Goal: Task Accomplishment & Management: Manage account settings

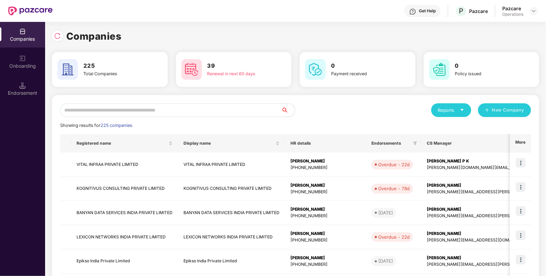
click at [159, 108] on input "text" at bounding box center [170, 110] width 221 height 14
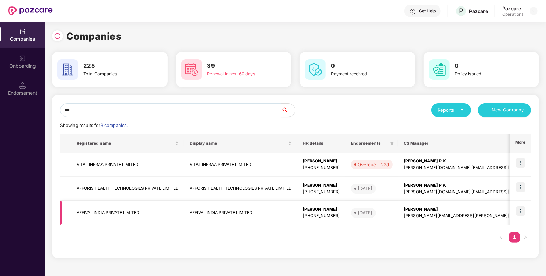
type input "***"
click at [522, 210] on img at bounding box center [521, 211] width 10 height 10
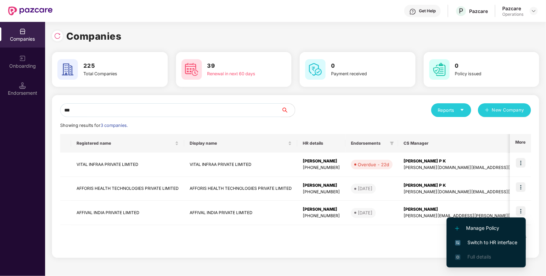
click at [473, 239] on span "Switch to HR interface" at bounding box center [486, 243] width 62 height 8
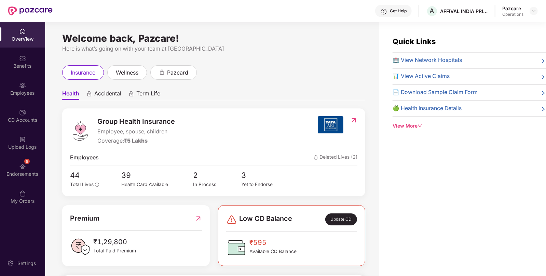
click at [21, 165] on img at bounding box center [22, 166] width 7 height 7
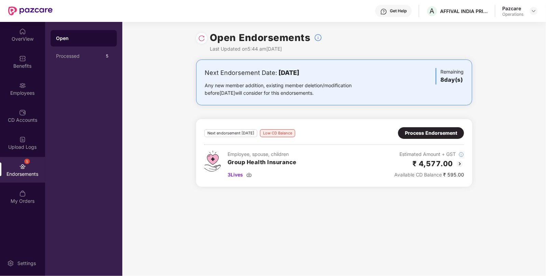
click at [531, 16] on div "Pazcare Operations" at bounding box center [521, 11] width 36 height 12
click at [534, 9] on img at bounding box center [533, 10] width 5 height 5
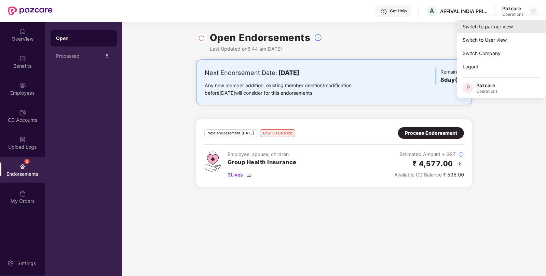
click at [502, 25] on div "Switch to partner view" at bounding box center [501, 26] width 89 height 13
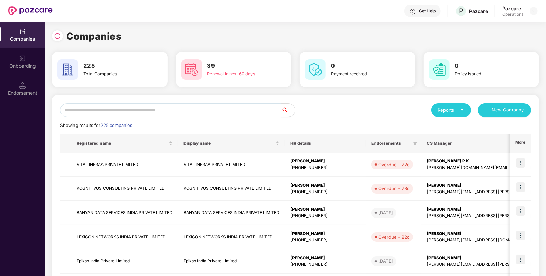
click at [95, 113] on input "text" at bounding box center [170, 110] width 221 height 14
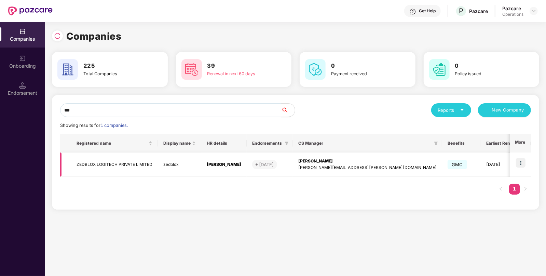
type input "***"
click at [92, 162] on td "ZEDBLOX LOGITECH PRIVATE LIMITED" at bounding box center [114, 164] width 87 height 24
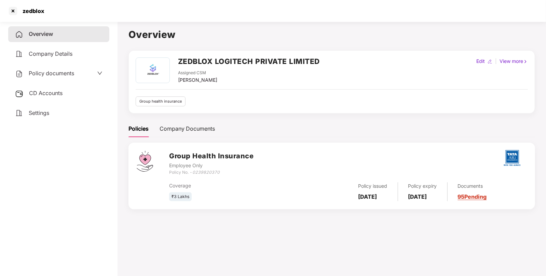
click at [119, 138] on main "Overview ZEDBLOX LOGITECH PRIVATE LIMITED Assigned CSM [PERSON_NAME] Edit | Vie…" at bounding box center [332, 157] width 429 height 276
click at [43, 91] on span "CD Accounts" at bounding box center [46, 93] width 34 height 7
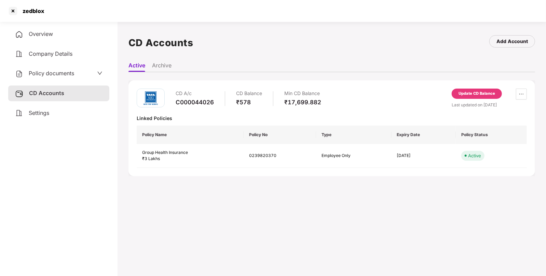
click at [473, 93] on div "Update CD Balance" at bounding box center [477, 94] width 37 height 6
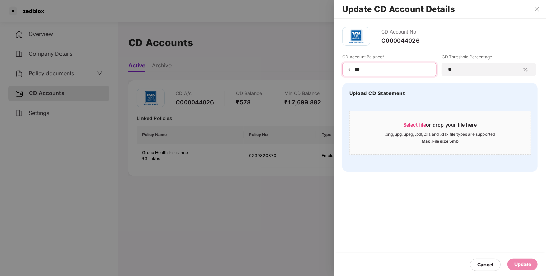
click at [373, 66] on input "***" at bounding box center [392, 69] width 77 height 7
type input "****"
click at [523, 264] on div "Update" at bounding box center [523, 265] width 17 height 8
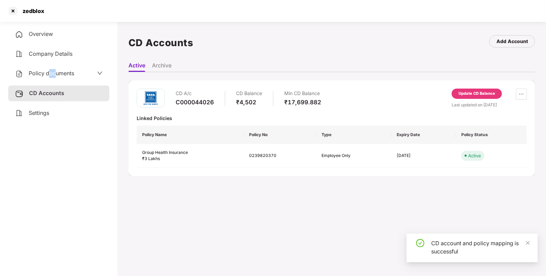
drag, startPoint x: 54, startPoint y: 67, endPoint x: 48, endPoint y: 70, distance: 6.9
click at [48, 70] on div "Policy documents" at bounding box center [58, 74] width 101 height 16
click at [48, 70] on span "Policy documents" at bounding box center [51, 73] width 45 height 7
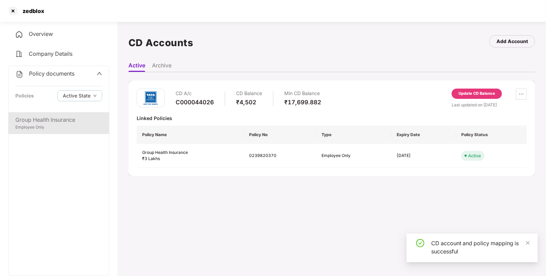
click at [49, 120] on div "Group Health Insurance" at bounding box center [58, 120] width 87 height 9
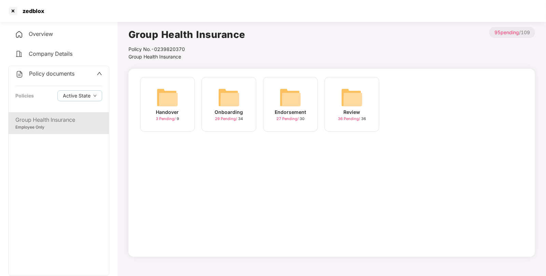
click at [289, 108] on img at bounding box center [291, 98] width 22 height 22
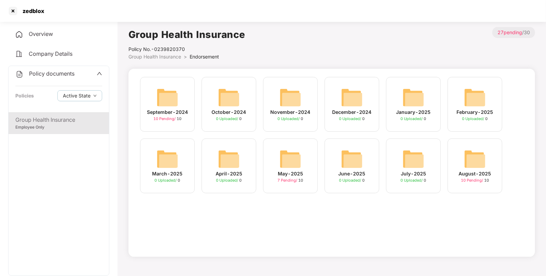
click at [469, 148] on img at bounding box center [475, 159] width 22 height 22
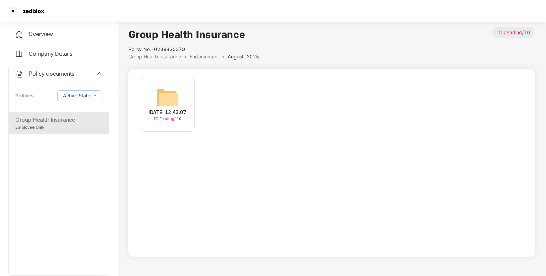
click at [167, 108] on div "[DATE] 12:43:07" at bounding box center [168, 112] width 38 height 8
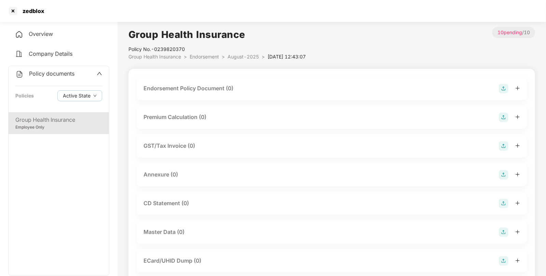
click at [502, 87] on img at bounding box center [504, 89] width 10 height 10
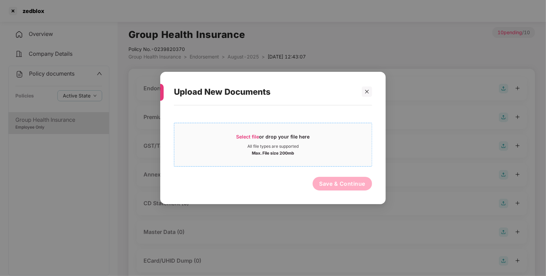
click at [243, 135] on span "Select file" at bounding box center [248, 137] width 23 height 6
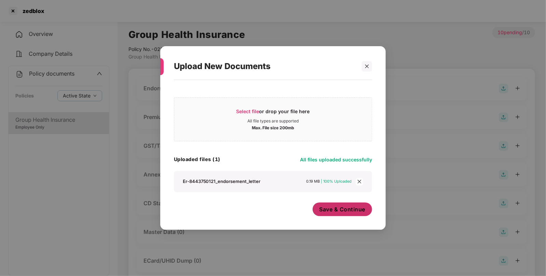
click at [345, 214] on button "Save & Continue" at bounding box center [343, 209] width 60 height 14
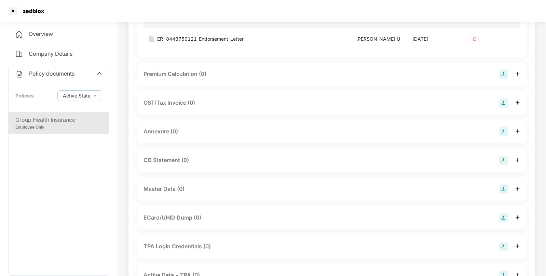
scroll to position [95, 0]
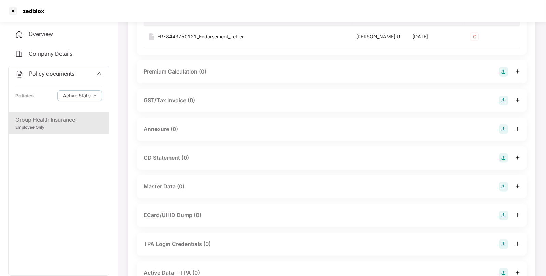
click at [499, 125] on img at bounding box center [504, 129] width 10 height 10
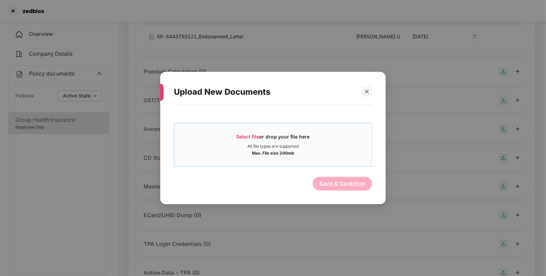
click at [243, 136] on span "Select file" at bounding box center [248, 137] width 23 height 6
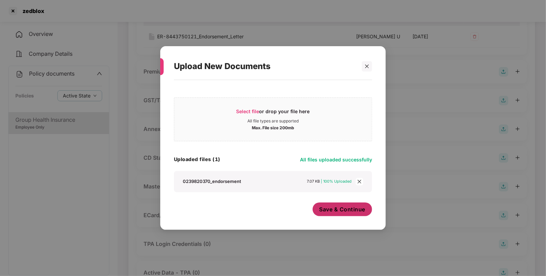
click at [329, 205] on button "Save & Continue" at bounding box center [343, 209] width 60 height 14
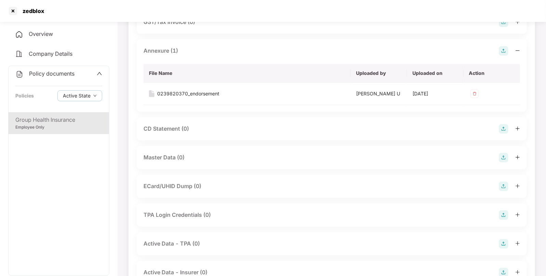
scroll to position [175, 0]
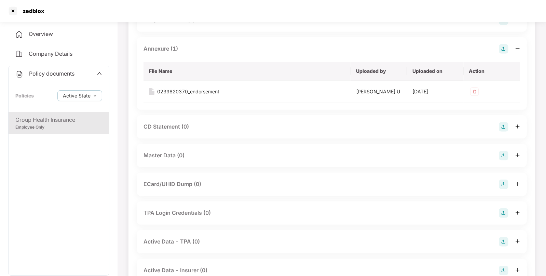
click at [503, 154] on img at bounding box center [504, 156] width 10 height 10
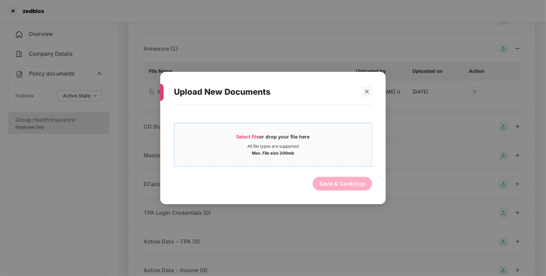
click at [251, 133] on span "Select file or drop your file here All file types are supported Max. File size …" at bounding box center [273, 144] width 198 height 33
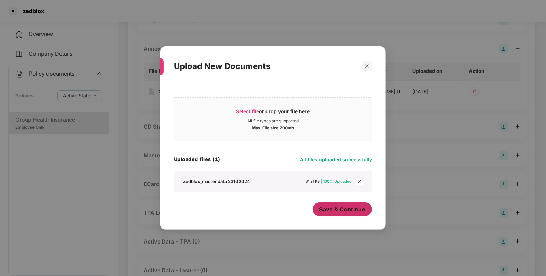
click at [336, 209] on span "Save & Continue" at bounding box center [343, 209] width 46 height 8
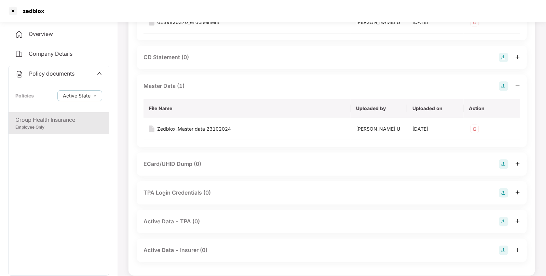
scroll to position [0, 0]
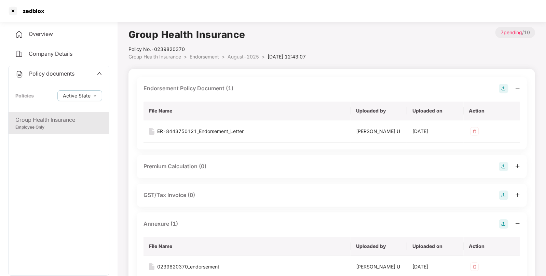
click at [204, 56] on span "Endorsement" at bounding box center [204, 57] width 29 height 6
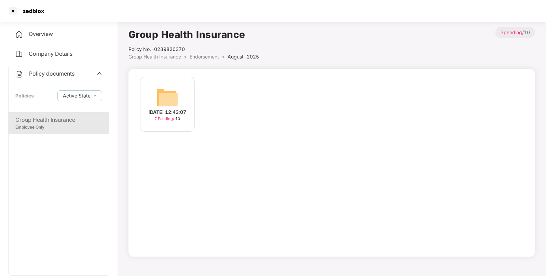
click at [160, 57] on span "Group Health Insurance" at bounding box center [155, 57] width 53 height 6
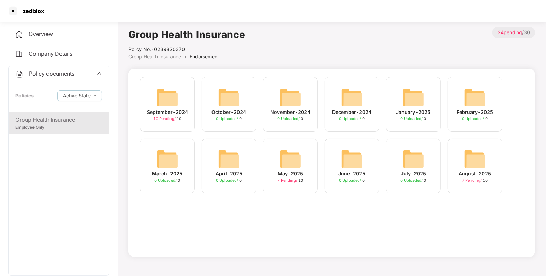
click at [159, 106] on img at bounding box center [168, 98] width 22 height 22
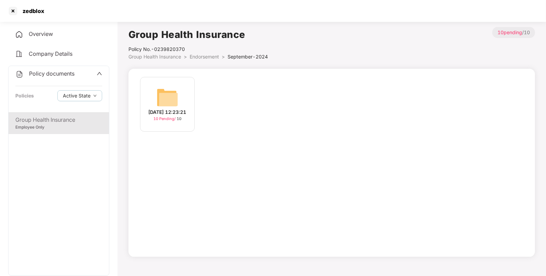
click at [162, 94] on img at bounding box center [168, 98] width 22 height 22
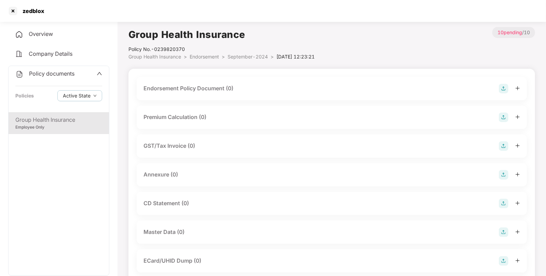
click at [498, 89] on div "Endorsement Policy Document (0)" at bounding box center [332, 89] width 377 height 10
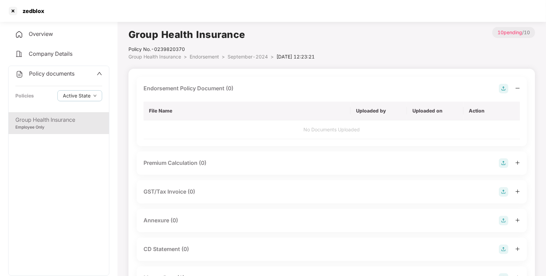
click at [501, 88] on img at bounding box center [504, 89] width 10 height 10
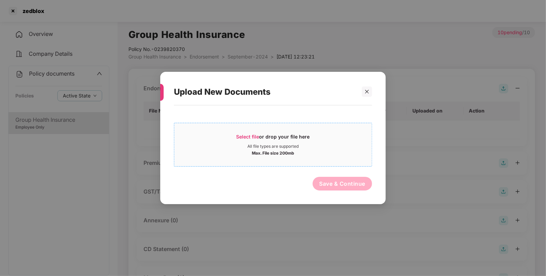
click at [246, 134] on span "Select file" at bounding box center [248, 137] width 23 height 6
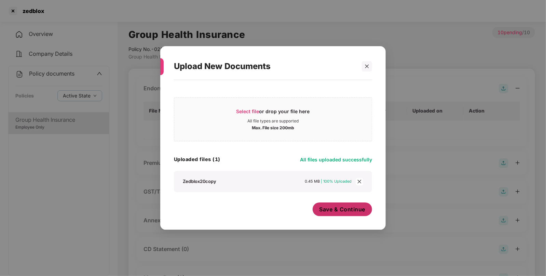
click at [345, 212] on span "Save & Continue" at bounding box center [343, 209] width 46 height 8
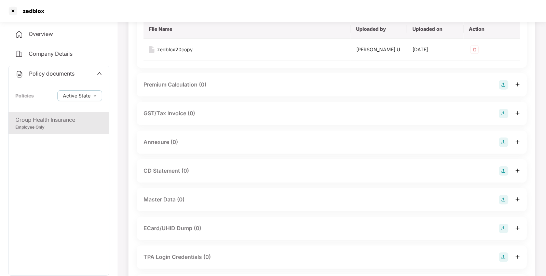
scroll to position [83, 0]
click at [508, 138] on img at bounding box center [504, 141] width 10 height 10
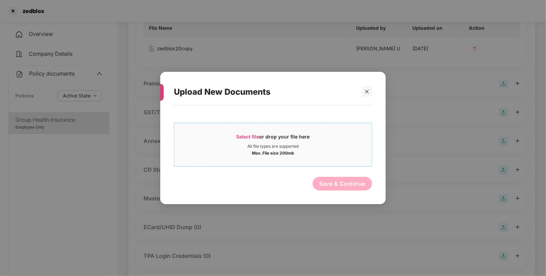
click at [242, 134] on span "Select file" at bounding box center [248, 137] width 23 height 6
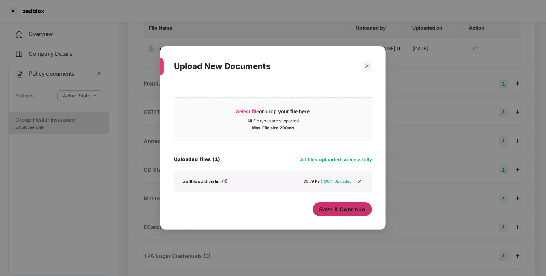
click at [337, 207] on span "Save & Continue" at bounding box center [343, 209] width 46 height 8
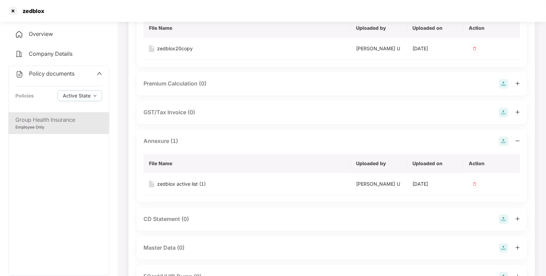
scroll to position [0, 0]
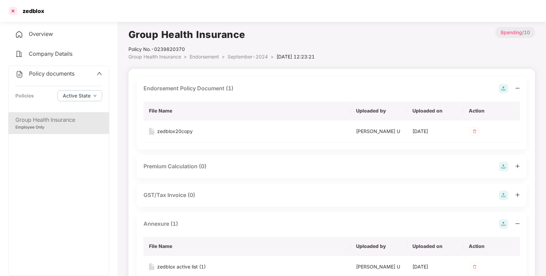
click at [12, 7] on div at bounding box center [13, 10] width 11 height 11
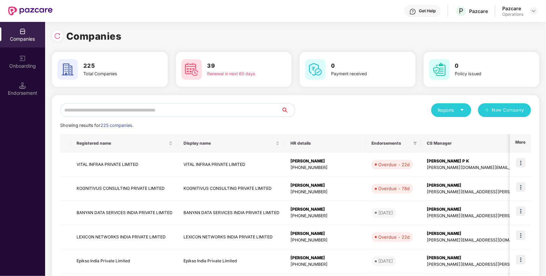
click at [235, 114] on input "text" at bounding box center [170, 110] width 221 height 14
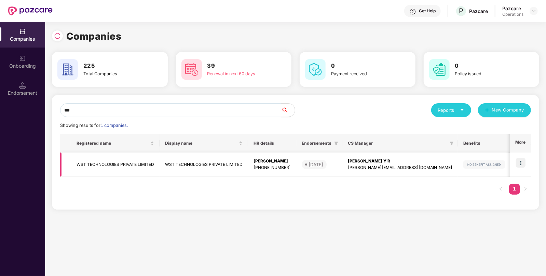
type input "***"
click at [82, 159] on td "WST TECHNOLOGIES PRIVATE LIMITED" at bounding box center [115, 164] width 89 height 24
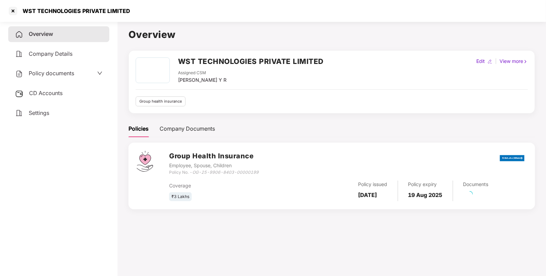
click at [48, 86] on div "CD Accounts" at bounding box center [58, 93] width 101 height 16
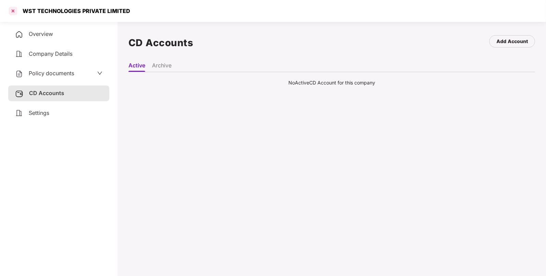
click at [14, 14] on div at bounding box center [13, 10] width 11 height 11
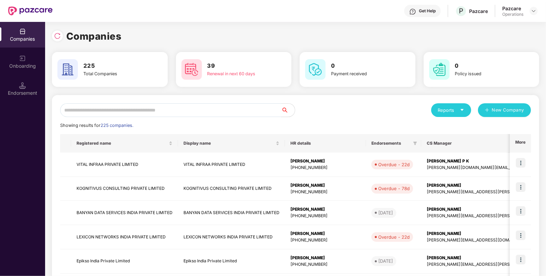
click at [150, 106] on input "text" at bounding box center [170, 110] width 221 height 14
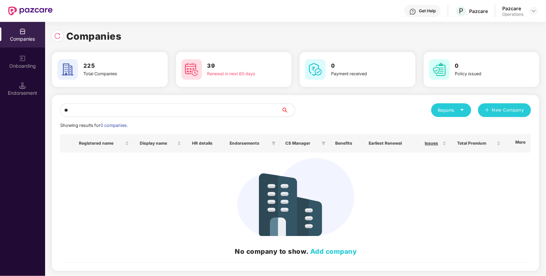
type input "*"
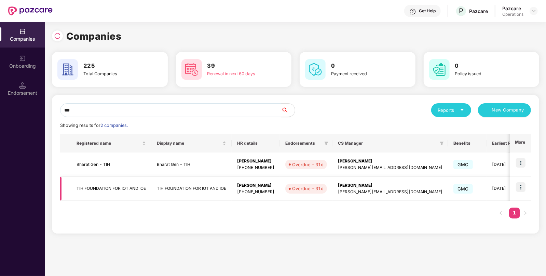
type input "***"
click at [115, 190] on td "TIH FOUNDATION FOR IOT AND IOE" at bounding box center [111, 189] width 80 height 24
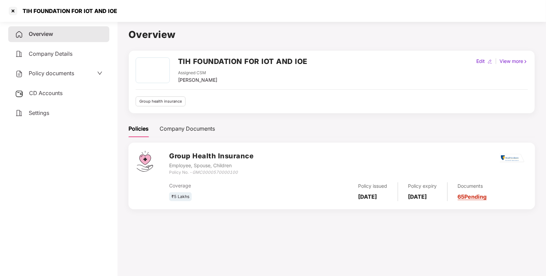
click at [48, 95] on span "CD Accounts" at bounding box center [46, 93] width 34 height 7
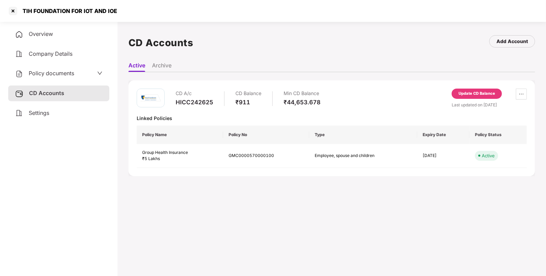
click at [475, 92] on div "Update CD Balance" at bounding box center [477, 94] width 37 height 6
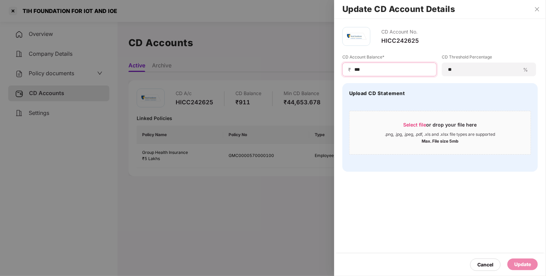
click at [369, 67] on input "***" at bounding box center [392, 69] width 77 height 7
type input "*****"
click at [522, 266] on div "Update" at bounding box center [523, 265] width 17 height 8
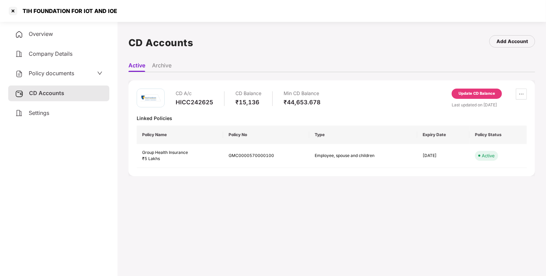
click at [48, 69] on div "Policy documents" at bounding box center [44, 73] width 59 height 9
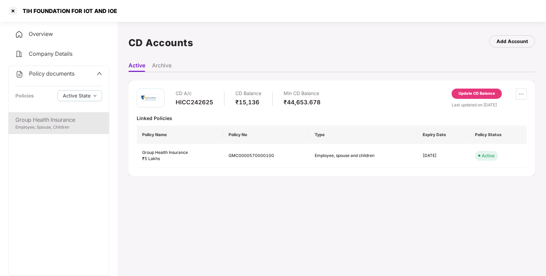
click at [55, 125] on div "Employee, Spouse, Children" at bounding box center [58, 127] width 87 height 6
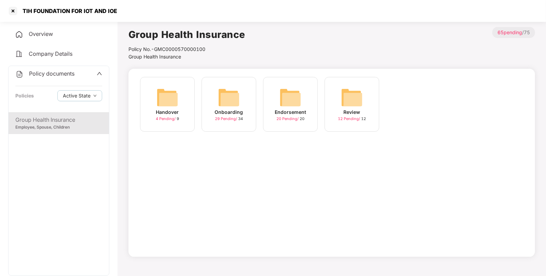
click at [289, 99] on img at bounding box center [291, 98] width 22 height 22
click at [230, 97] on img at bounding box center [229, 98] width 22 height 22
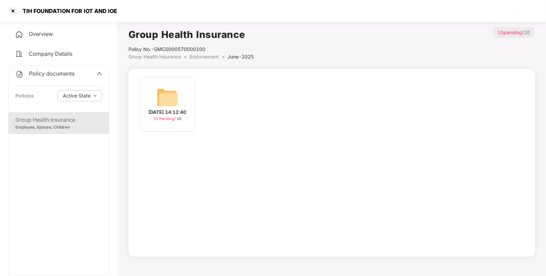
click at [167, 93] on img at bounding box center [168, 98] width 22 height 22
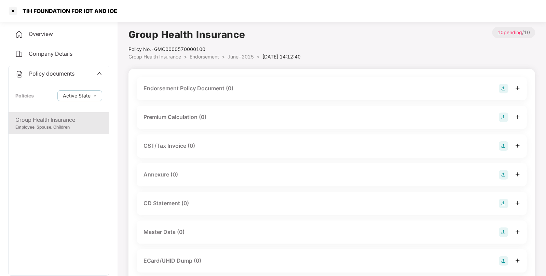
click at [504, 89] on img at bounding box center [504, 89] width 10 height 10
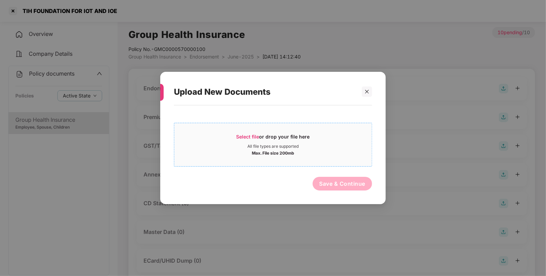
click at [244, 137] on span "Select file" at bounding box center [248, 137] width 23 height 6
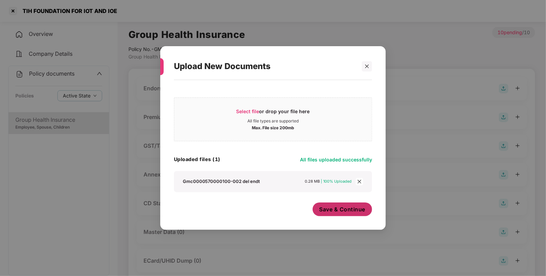
click at [328, 212] on span "Save & Continue" at bounding box center [343, 209] width 46 height 8
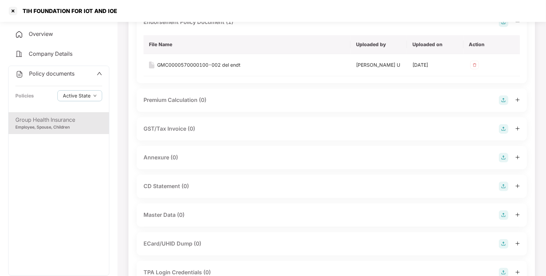
scroll to position [67, 0]
click at [503, 154] on img at bounding box center [504, 157] width 10 height 10
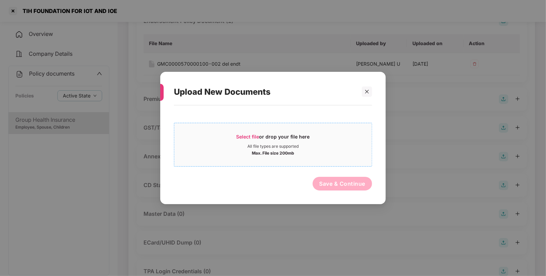
click at [250, 132] on span "Select file or drop your file here All file types are supported Max. File size …" at bounding box center [273, 144] width 198 height 33
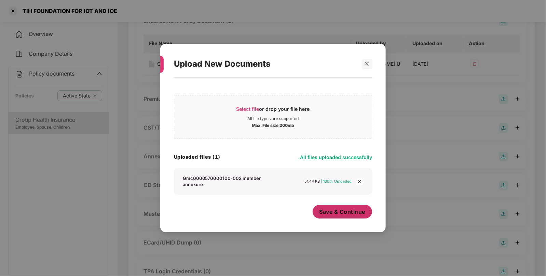
click at [335, 209] on span "Save & Continue" at bounding box center [343, 212] width 46 height 8
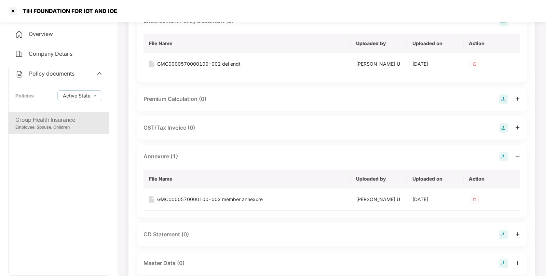
scroll to position [0, 0]
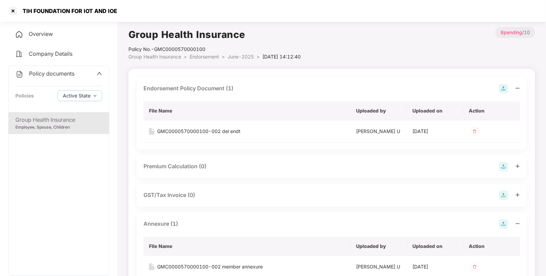
click at [154, 59] on span "Group Health Insurance" at bounding box center [155, 57] width 53 height 6
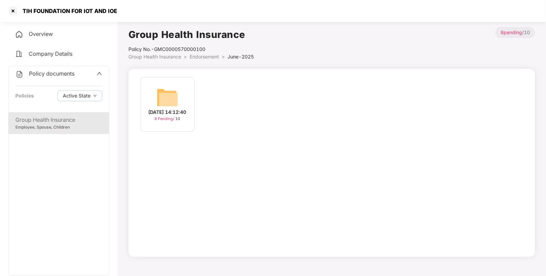
click at [174, 56] on span "Group Health Insurance" at bounding box center [155, 57] width 53 height 6
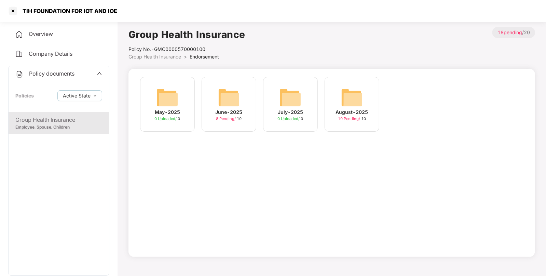
click at [349, 100] on img at bounding box center [352, 98] width 22 height 22
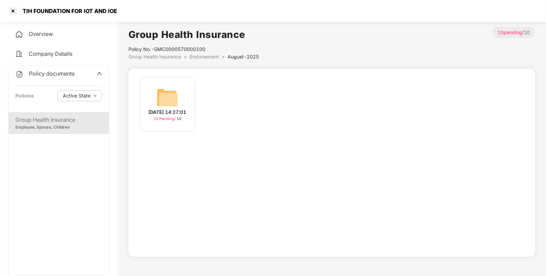
click at [173, 91] on img at bounding box center [168, 98] width 22 height 22
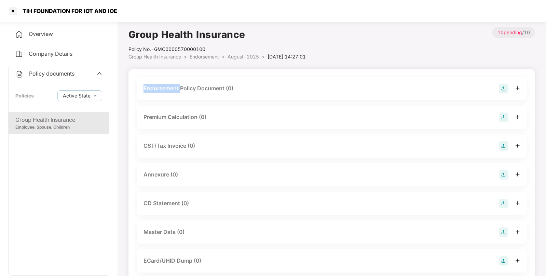
click at [173, 91] on div "Endorsement Policy Document (0)" at bounding box center [189, 88] width 90 height 9
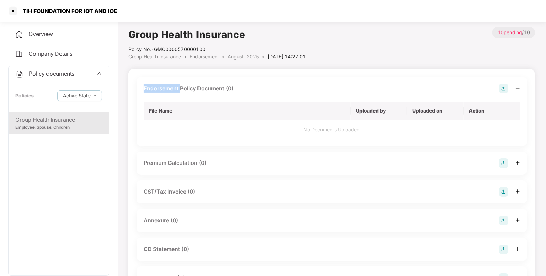
click at [503, 85] on img at bounding box center [504, 89] width 10 height 10
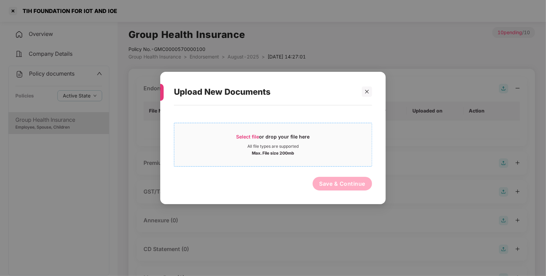
click at [240, 137] on span "Select file" at bounding box center [248, 137] width 23 height 6
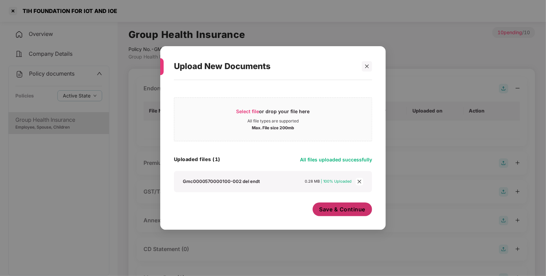
click at [337, 205] on span "Save & Continue" at bounding box center [343, 209] width 46 height 8
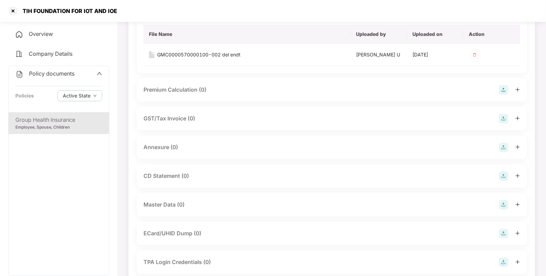
scroll to position [77, 0]
click at [502, 144] on img at bounding box center [504, 147] width 10 height 10
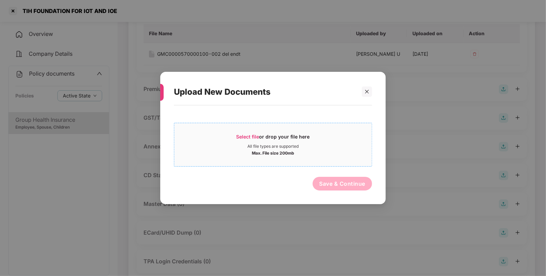
click at [242, 140] on div "Select file or drop your file here" at bounding box center [274, 138] width 74 height 10
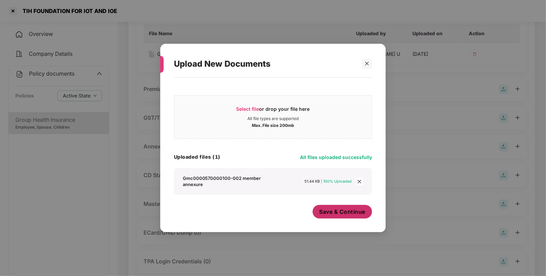
click at [326, 207] on button "Save & Continue" at bounding box center [343, 212] width 60 height 14
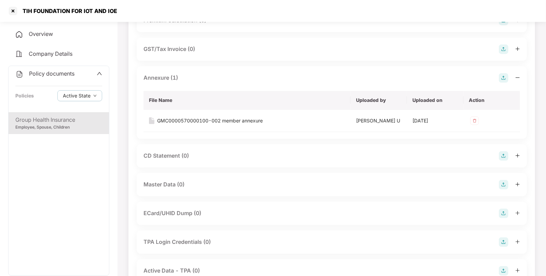
scroll to position [147, 0]
click at [503, 181] on img at bounding box center [504, 184] width 10 height 10
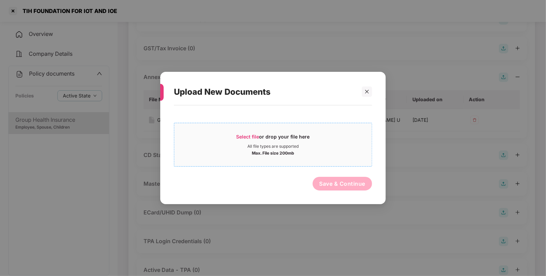
click at [242, 138] on span "Select file" at bounding box center [248, 137] width 23 height 6
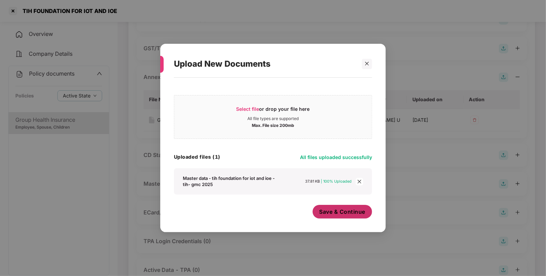
click at [332, 214] on span "Save & Continue" at bounding box center [343, 212] width 46 height 8
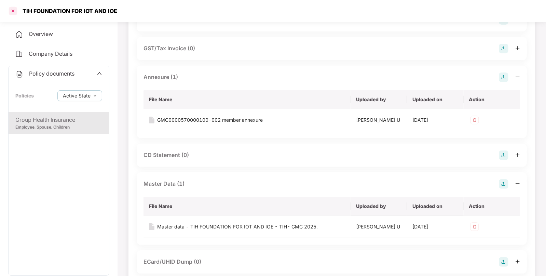
click at [13, 12] on div at bounding box center [13, 10] width 11 height 11
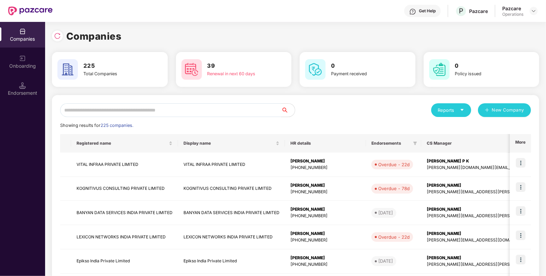
click at [193, 116] on input "text" at bounding box center [170, 110] width 221 height 14
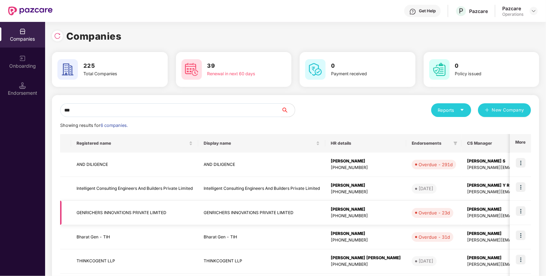
type input "***"
click at [117, 212] on td "GENRICHERS INNOVATIONS PRIVATE LIMITED" at bounding box center [134, 213] width 127 height 24
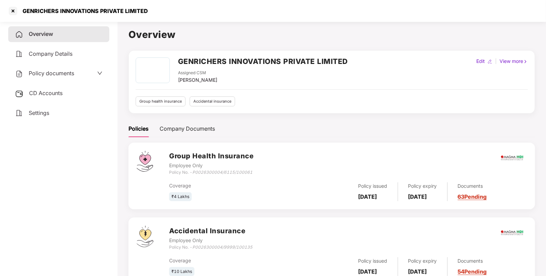
click at [57, 94] on span "CD Accounts" at bounding box center [46, 93] width 34 height 7
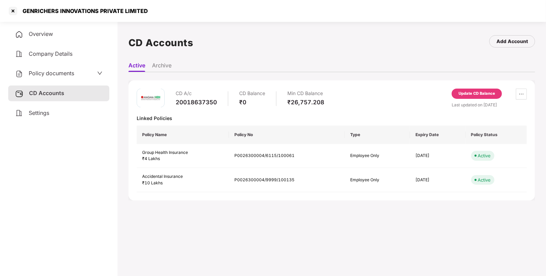
click at [470, 91] on div "Update CD Balance" at bounding box center [477, 94] width 37 height 6
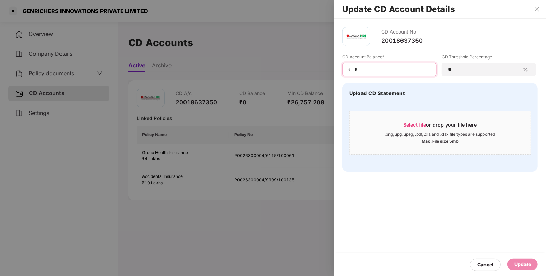
click at [360, 69] on input "*" at bounding box center [392, 69] width 77 height 7
type input "*****"
click at [528, 264] on div "Update" at bounding box center [523, 265] width 17 height 8
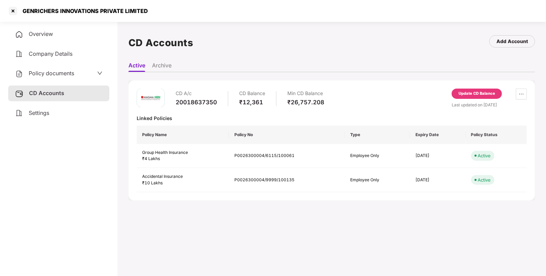
click at [50, 71] on span "Policy documents" at bounding box center [51, 73] width 45 height 7
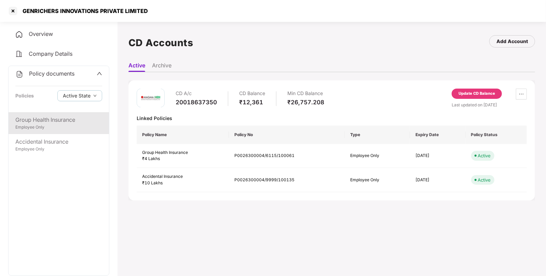
click at [53, 122] on div "Group Health Insurance" at bounding box center [58, 120] width 87 height 9
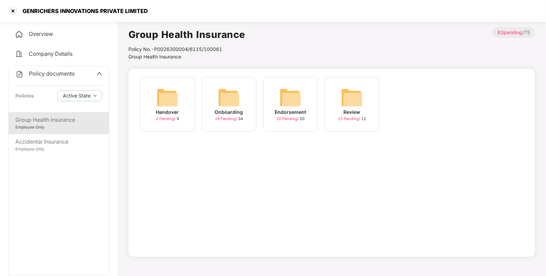
click at [281, 94] on img at bounding box center [291, 98] width 22 height 22
click at [231, 97] on img at bounding box center [229, 98] width 22 height 22
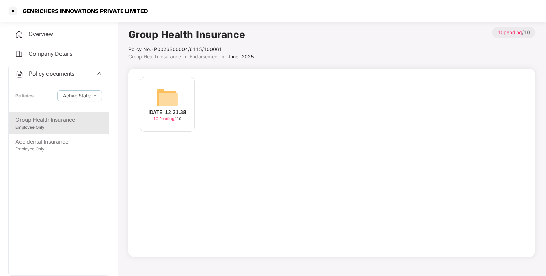
click at [159, 113] on div "[DATE] 12:31:38" at bounding box center [168, 112] width 38 height 8
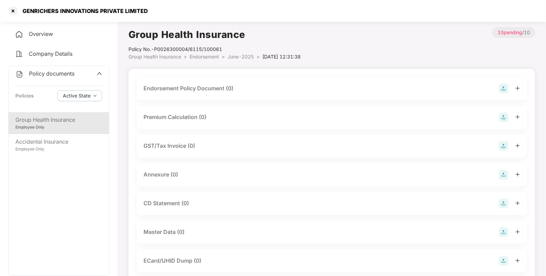
click at [504, 87] on img at bounding box center [504, 89] width 10 height 10
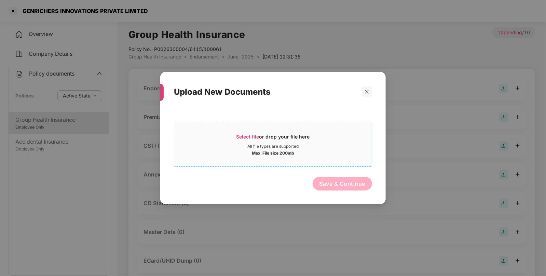
click at [248, 129] on span "Select file or drop your file here All file types are supported Max. File size …" at bounding box center [273, 144] width 198 height 33
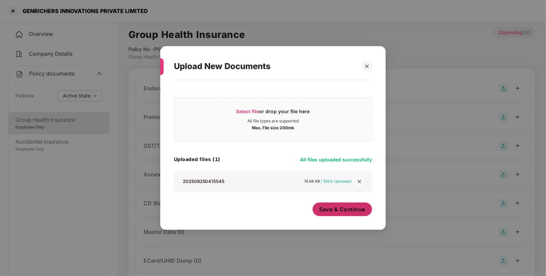
click at [345, 209] on span "Save & Continue" at bounding box center [343, 209] width 46 height 8
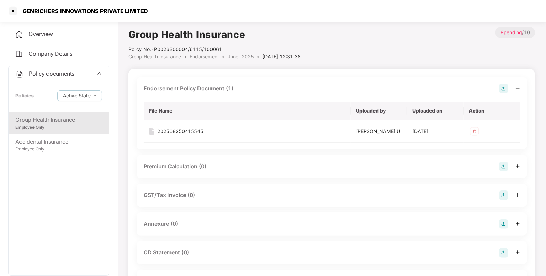
click at [504, 218] on div "Annexure (0)" at bounding box center [332, 223] width 390 height 23
click at [504, 221] on img at bounding box center [504, 224] width 10 height 10
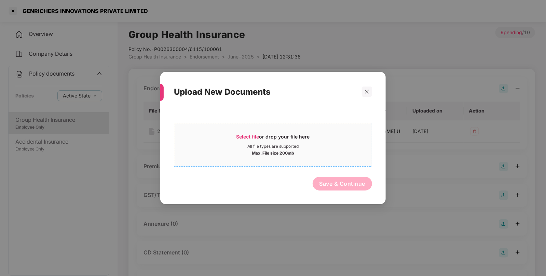
click at [244, 134] on span "Select file" at bounding box center [248, 137] width 23 height 6
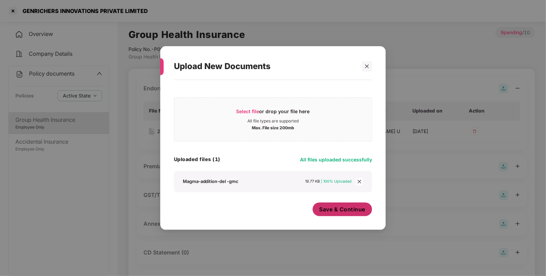
click at [340, 213] on span "Save & Continue" at bounding box center [343, 209] width 46 height 8
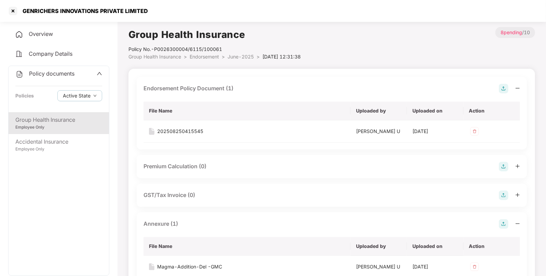
click at [217, 55] on span "Endorsement" at bounding box center [204, 57] width 29 height 6
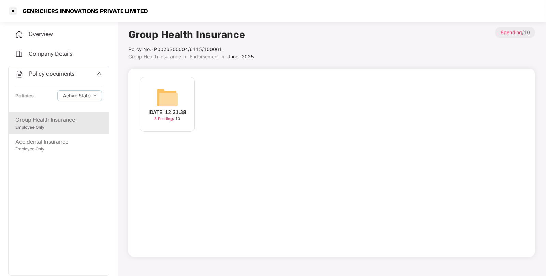
click at [181, 55] on span "Group Health Insurance" at bounding box center [155, 57] width 53 height 6
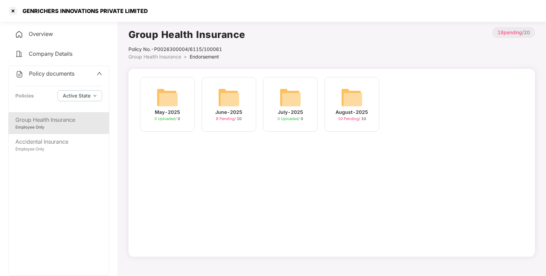
click at [349, 99] on img at bounding box center [352, 98] width 22 height 22
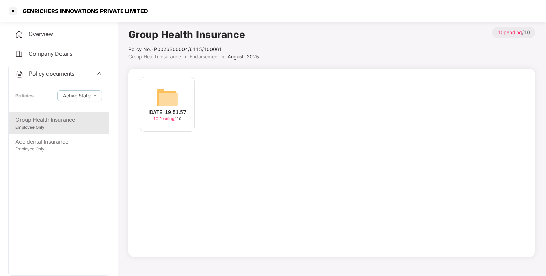
click at [167, 96] on img at bounding box center [168, 98] width 22 height 22
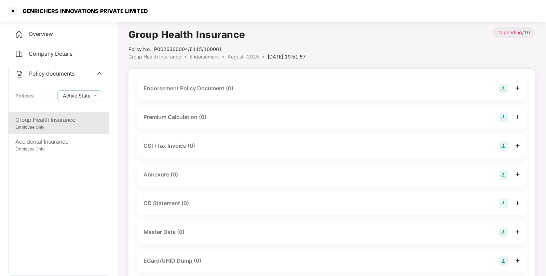
click at [500, 91] on img at bounding box center [504, 89] width 10 height 10
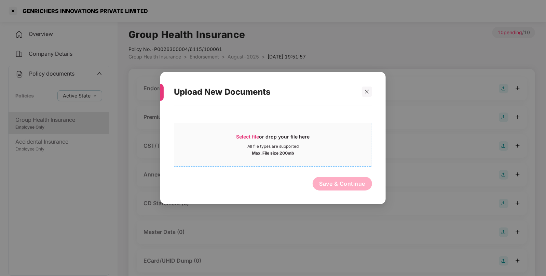
click at [239, 133] on span "Select file or drop your file here All file types are supported Max. File size …" at bounding box center [273, 144] width 198 height 33
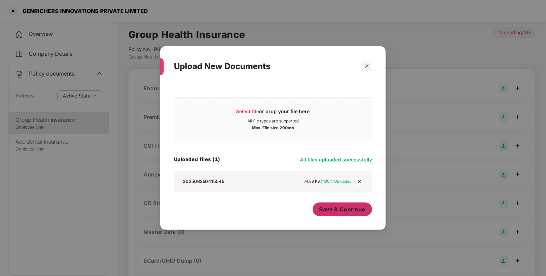
click at [334, 205] on button "Save & Continue" at bounding box center [343, 209] width 60 height 14
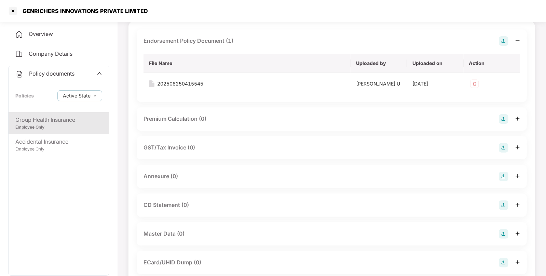
scroll to position [48, 0]
click at [498, 172] on div "Annexure (0)" at bounding box center [332, 176] width 377 height 10
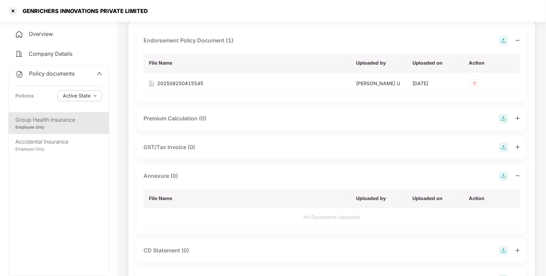
click at [504, 175] on img at bounding box center [504, 176] width 10 height 10
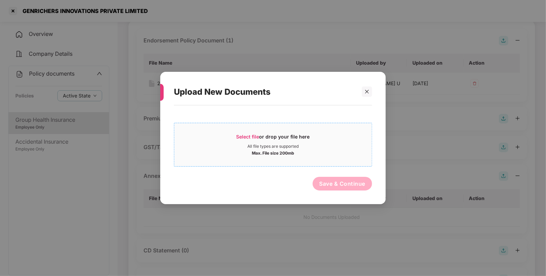
click at [252, 140] on div "Select file or drop your file here" at bounding box center [274, 138] width 74 height 10
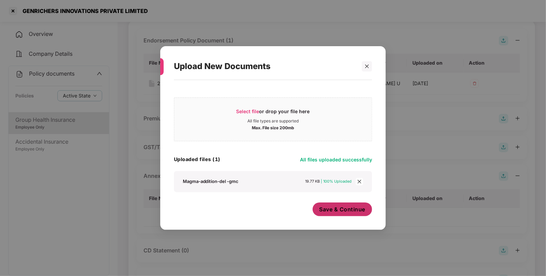
click at [326, 206] on span "Save & Continue" at bounding box center [343, 209] width 46 height 8
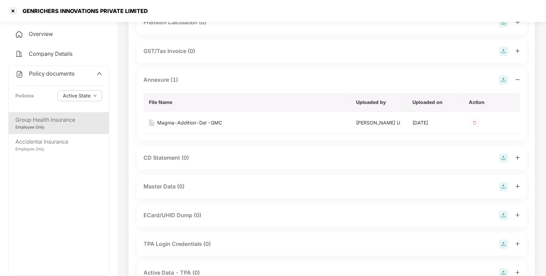
scroll to position [144, 0]
click at [503, 182] on img at bounding box center [504, 187] width 10 height 10
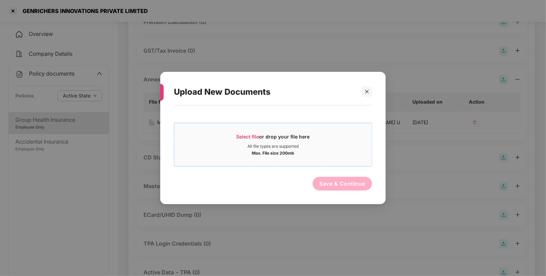
click at [247, 134] on span "Select file" at bounding box center [248, 137] width 23 height 6
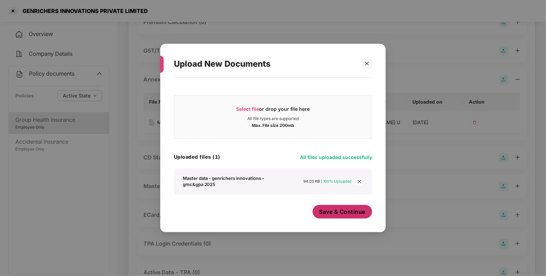
click at [319, 208] on button "Save & Continue" at bounding box center [343, 212] width 60 height 14
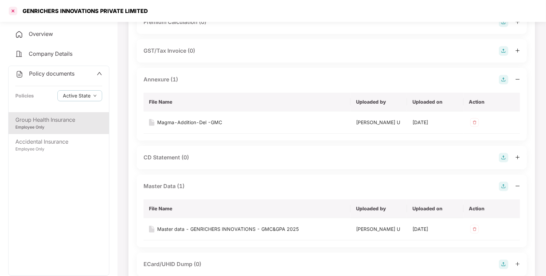
click at [12, 6] on div at bounding box center [13, 10] width 11 height 11
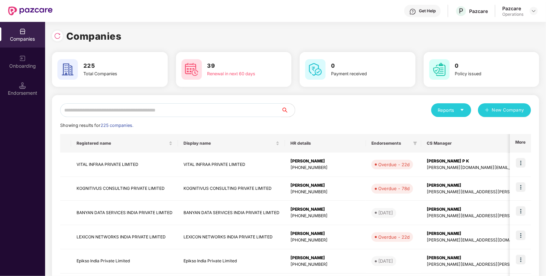
paste input "**********"
click at [167, 110] on input "text" at bounding box center [170, 110] width 221 height 14
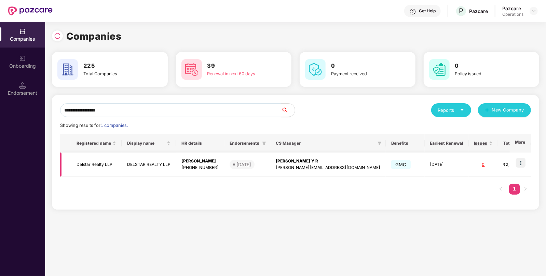
type input "**********"
click at [104, 163] on td "Delstar Realty LLP" at bounding box center [96, 164] width 51 height 24
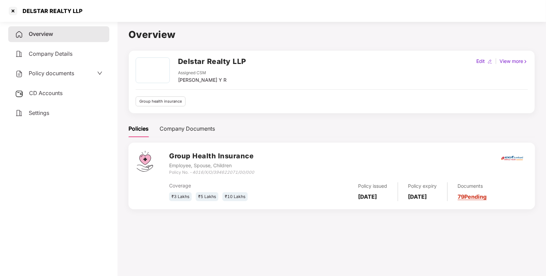
click at [63, 79] on div "Policy documents" at bounding box center [58, 74] width 101 height 16
click at [56, 76] on span "Policy documents" at bounding box center [51, 73] width 45 height 7
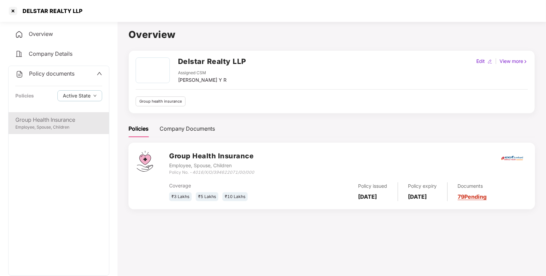
click at [60, 133] on div "Group Health Insurance Employee, Spouse, Children" at bounding box center [59, 123] width 101 height 22
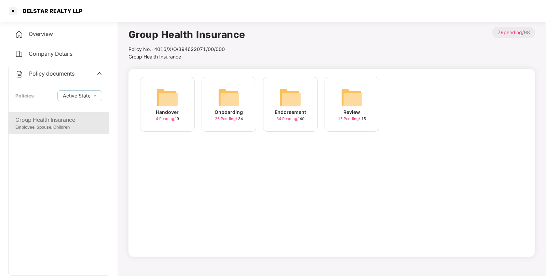
click at [288, 96] on img at bounding box center [291, 98] width 22 height 22
click at [352, 100] on img at bounding box center [352, 98] width 22 height 22
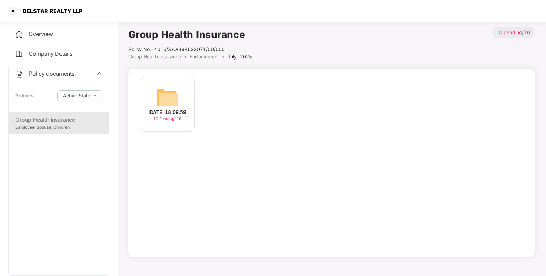
click at [163, 60] on li "Group Health Insurance >" at bounding box center [159, 57] width 61 height 8
click at [162, 59] on span "Group Health Insurance" at bounding box center [155, 57] width 53 height 6
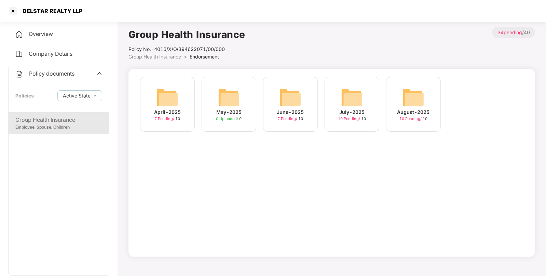
click at [420, 108] on div "August-2025" at bounding box center [414, 112] width 32 height 8
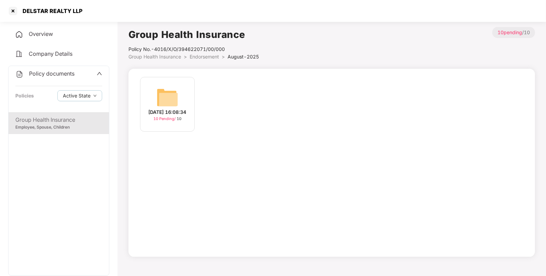
click at [135, 53] on li "Group Health Insurance >" at bounding box center [159, 57] width 61 height 8
click at [133, 56] on span "Group Health Insurance" at bounding box center [155, 57] width 53 height 6
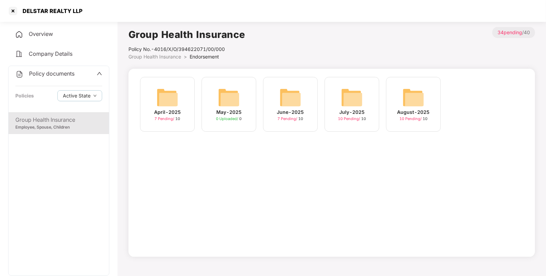
click at [43, 30] on span "Overview" at bounding box center [41, 33] width 24 height 7
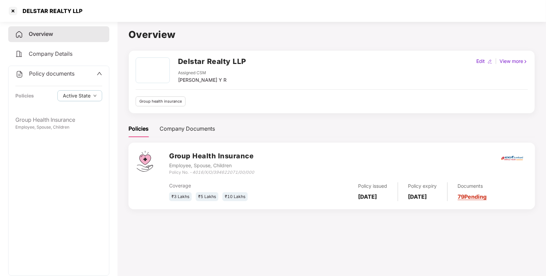
click at [235, 172] on icon "4016/X/O/394622071/00/000" at bounding box center [224, 172] width 62 height 5
drag, startPoint x: 194, startPoint y: 172, endPoint x: 259, endPoint y: 174, distance: 64.6
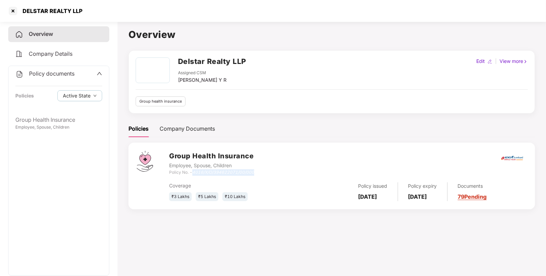
click at [259, 174] on div "Group Health Insurance Employee, Spouse, Children Policy No. - 4016/X/O/3946220…" at bounding box center [348, 163] width 358 height 25
copy icon "4016/X/O/394622071/00/000"
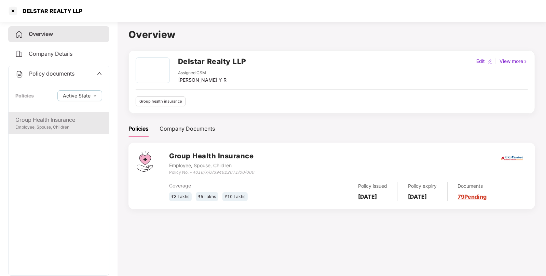
click at [42, 118] on div "Group Health Insurance" at bounding box center [58, 120] width 87 height 9
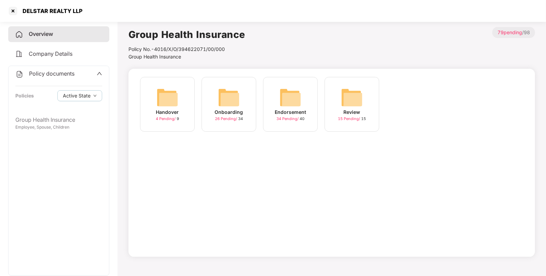
click at [286, 103] on img at bounding box center [291, 98] width 22 height 22
click at [288, 92] on img at bounding box center [291, 98] width 22 height 22
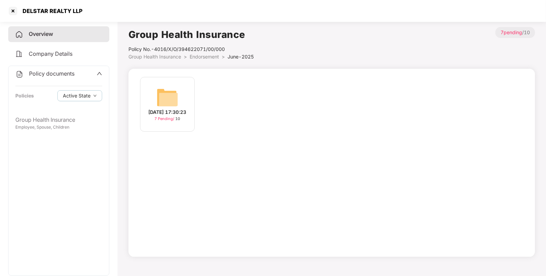
click at [157, 92] on img at bounding box center [168, 98] width 22 height 22
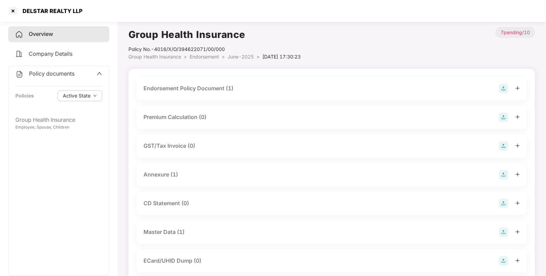
click at [221, 91] on div "Endorsement Policy Document (1)" at bounding box center [189, 88] width 90 height 9
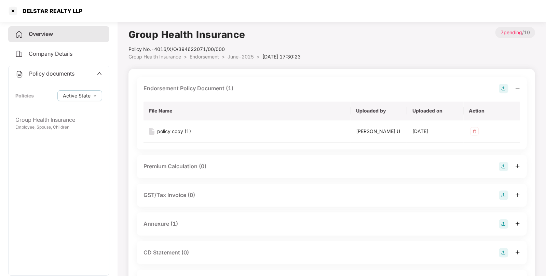
click at [175, 58] on span "Group Health Insurance" at bounding box center [155, 57] width 53 height 6
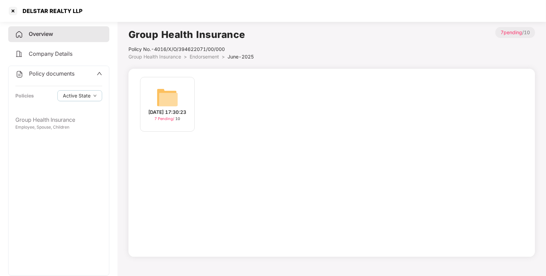
click at [155, 56] on span "Group Health Insurance" at bounding box center [155, 57] width 53 height 6
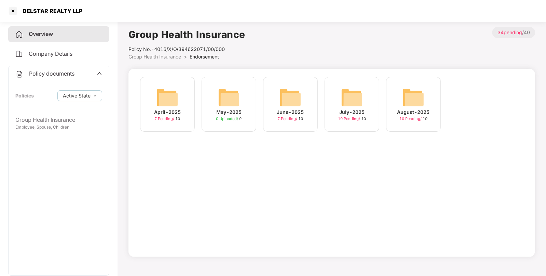
click at [358, 96] on img at bounding box center [352, 98] width 22 height 22
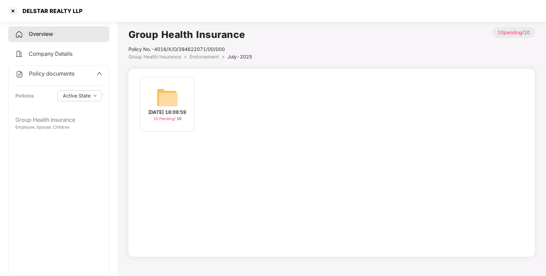
click at [172, 100] on img at bounding box center [168, 98] width 22 height 22
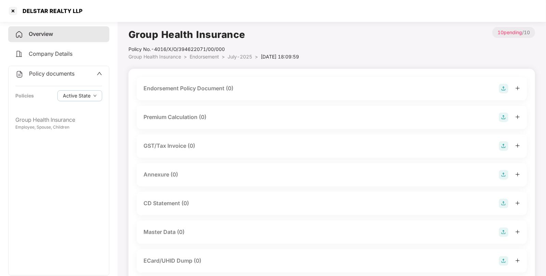
click at [503, 89] on img at bounding box center [504, 89] width 10 height 10
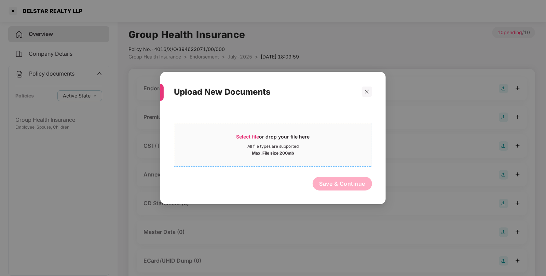
click at [256, 136] on span "Select file" at bounding box center [248, 137] width 23 height 6
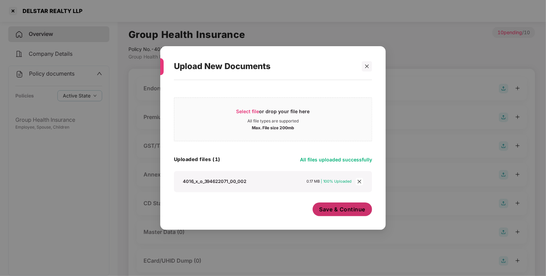
click at [347, 203] on button "Save & Continue" at bounding box center [343, 209] width 60 height 14
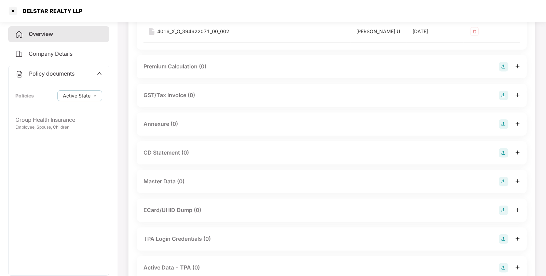
scroll to position [106, 0]
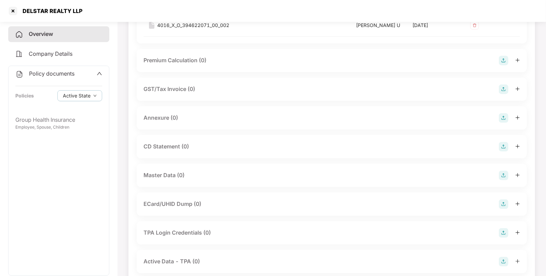
click at [503, 114] on img at bounding box center [504, 118] width 10 height 10
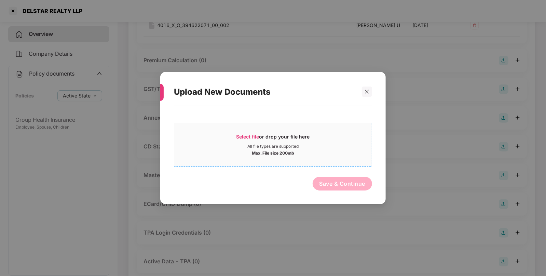
click at [250, 137] on span "Select file" at bounding box center [248, 137] width 23 height 6
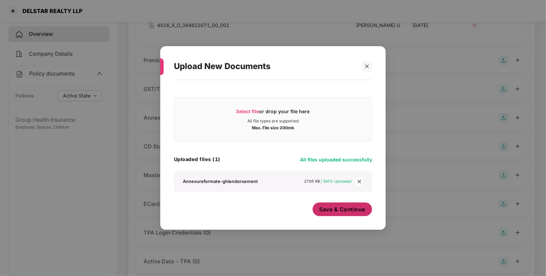
click at [330, 213] on button "Save & Continue" at bounding box center [343, 209] width 60 height 14
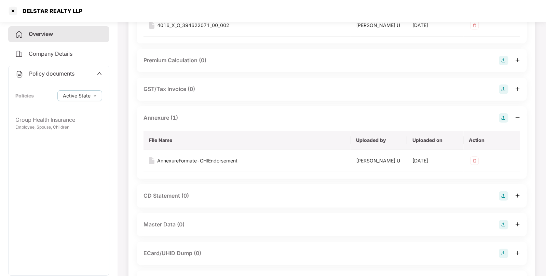
scroll to position [163, 0]
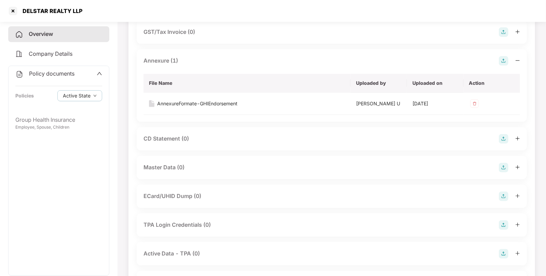
click at [504, 166] on img at bounding box center [504, 168] width 10 height 10
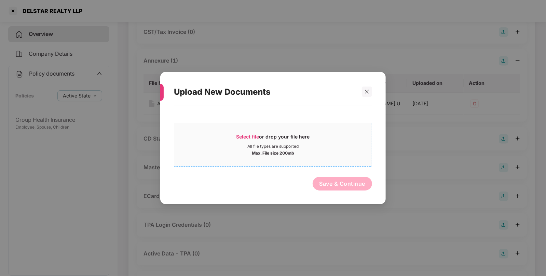
click at [246, 136] on span "Select file" at bounding box center [248, 137] width 23 height 6
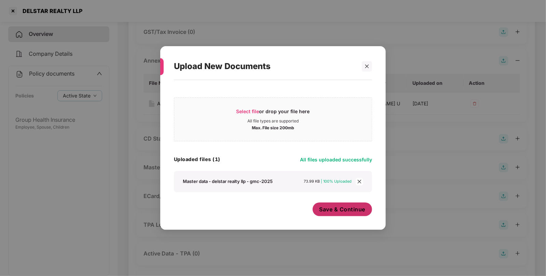
click at [345, 205] on button "Save & Continue" at bounding box center [343, 209] width 60 height 14
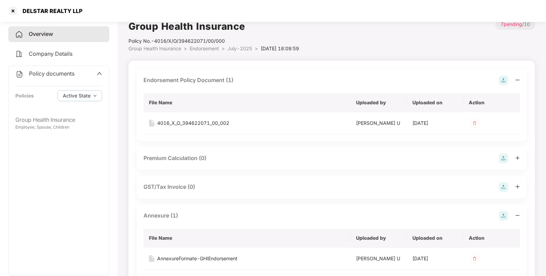
scroll to position [0, 0]
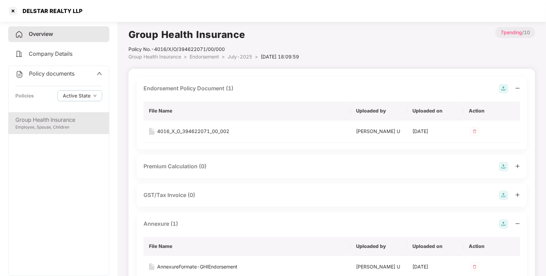
click at [56, 127] on div "Employee, Spouse, Children" at bounding box center [58, 127] width 87 height 6
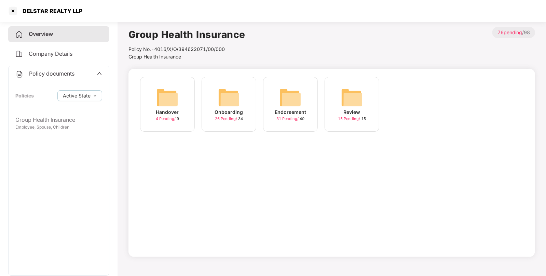
click at [291, 92] on img at bounding box center [291, 98] width 22 height 22
click at [301, 103] on img at bounding box center [291, 98] width 22 height 22
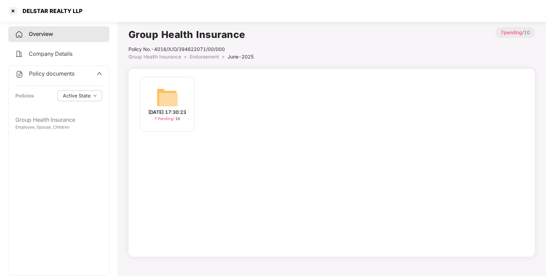
click at [176, 104] on img at bounding box center [168, 98] width 22 height 22
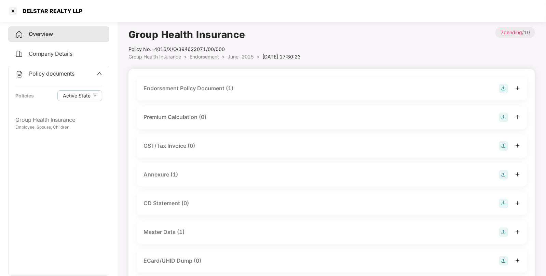
click at [502, 88] on img at bounding box center [504, 89] width 10 height 10
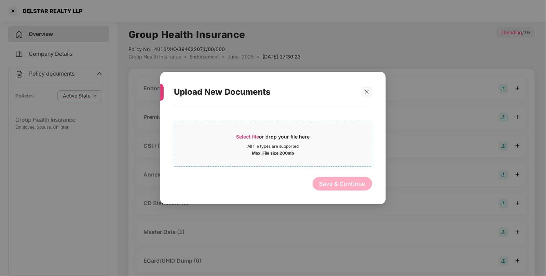
click at [250, 140] on div "Select file or drop your file here" at bounding box center [274, 138] width 74 height 10
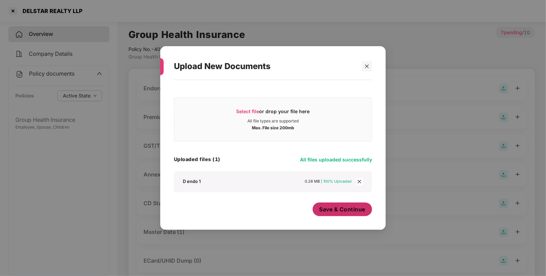
click at [343, 205] on button "Save & Continue" at bounding box center [343, 209] width 60 height 14
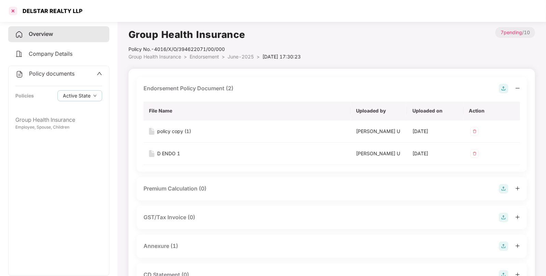
click at [12, 10] on div at bounding box center [13, 10] width 11 height 11
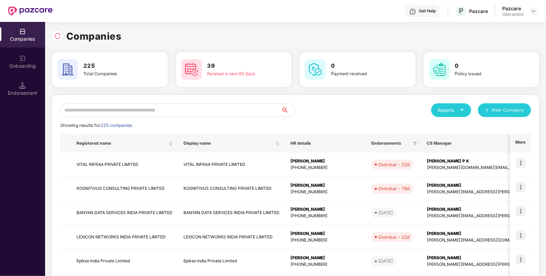
click at [114, 114] on input "text" at bounding box center [170, 110] width 221 height 14
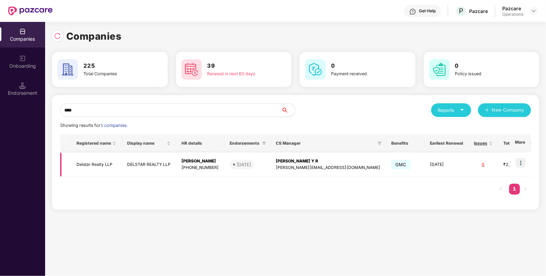
type input "****"
click at [522, 161] on img at bounding box center [521, 163] width 10 height 10
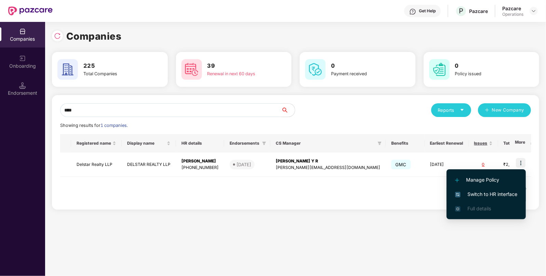
click at [479, 193] on span "Switch to HR interface" at bounding box center [486, 194] width 62 height 8
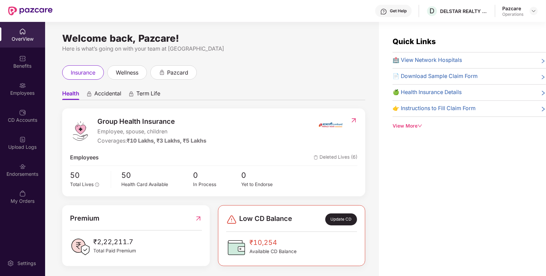
click at [29, 176] on div "Endorsements" at bounding box center [22, 174] width 45 height 7
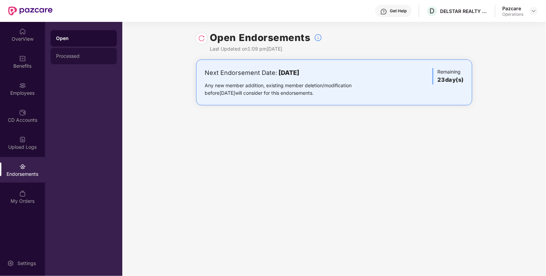
click at [56, 55] on div "Processed" at bounding box center [83, 55] width 55 height 5
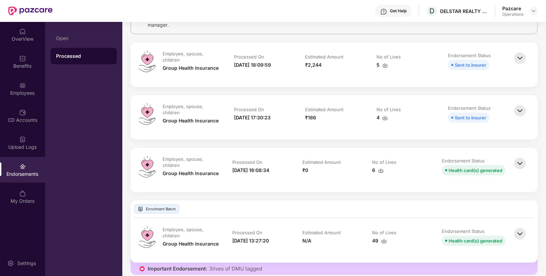
scroll to position [75, 0]
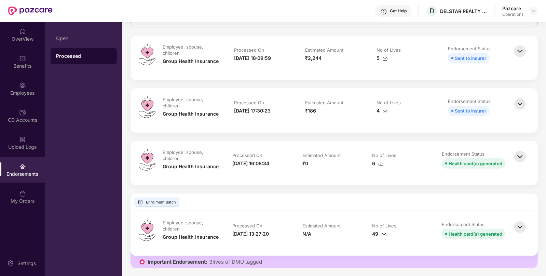
click at [522, 156] on img at bounding box center [520, 156] width 15 height 15
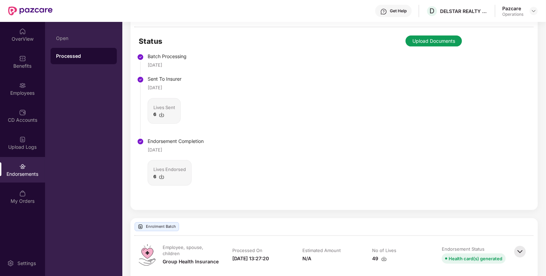
scroll to position [253, 0]
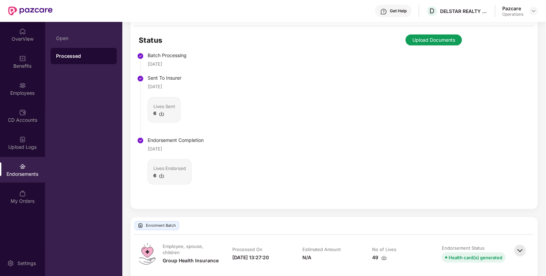
click at [162, 178] on img at bounding box center [161, 175] width 5 height 5
